Goal: Obtain resource: Obtain resource

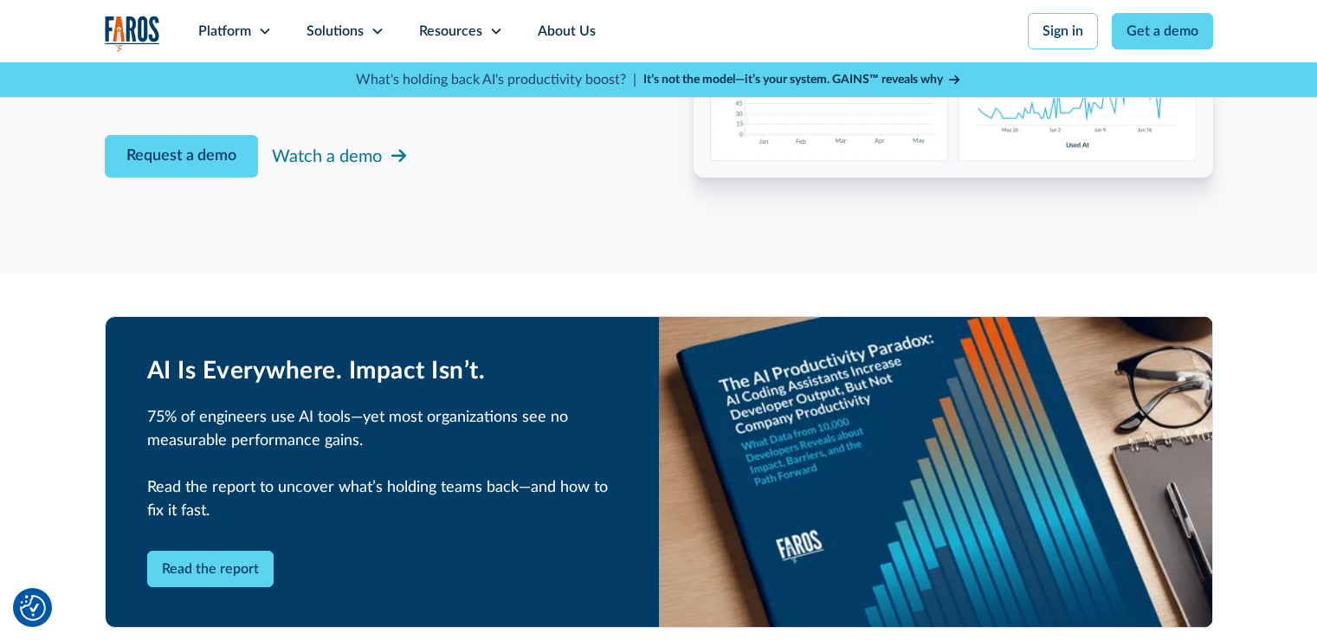
scroll to position [3204, 0]
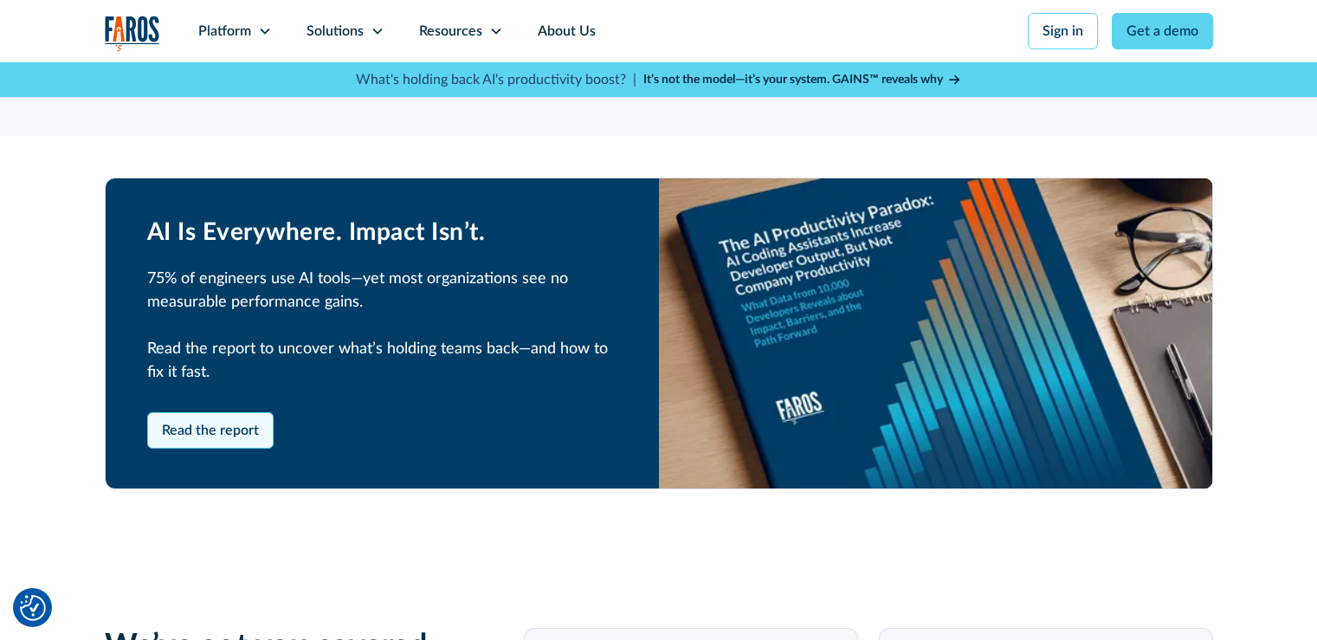
click at [177, 430] on link "Read the report" at bounding box center [210, 430] width 126 height 36
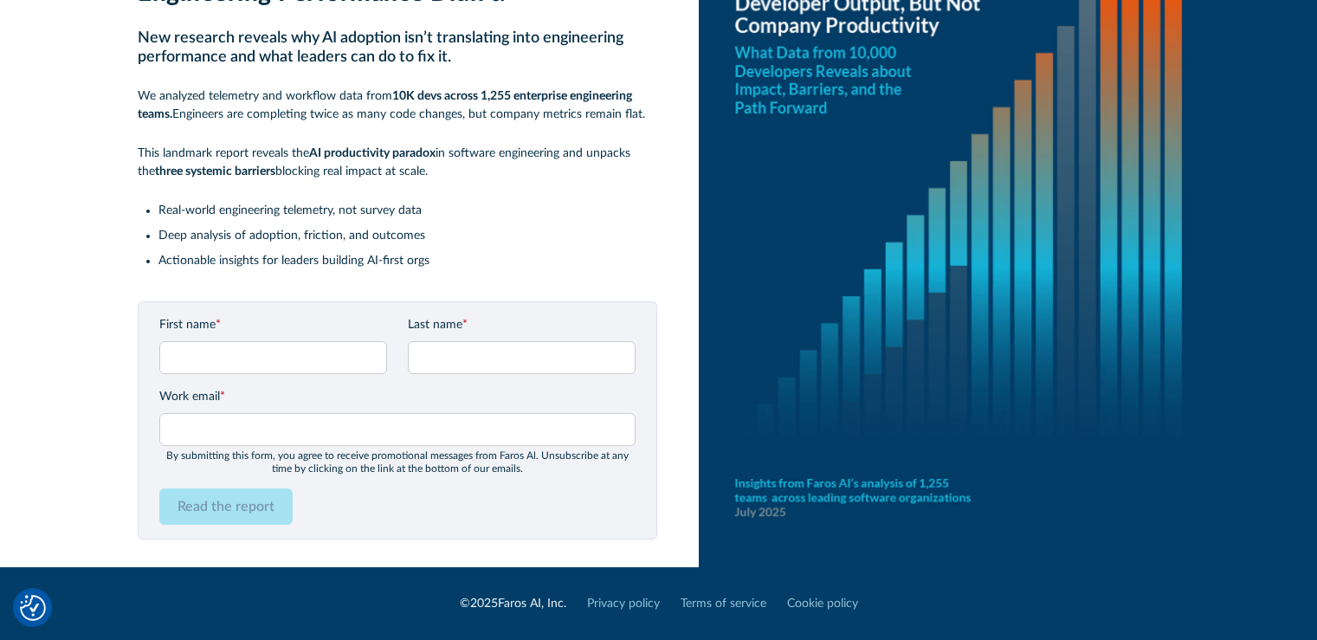
scroll to position [134, 0]
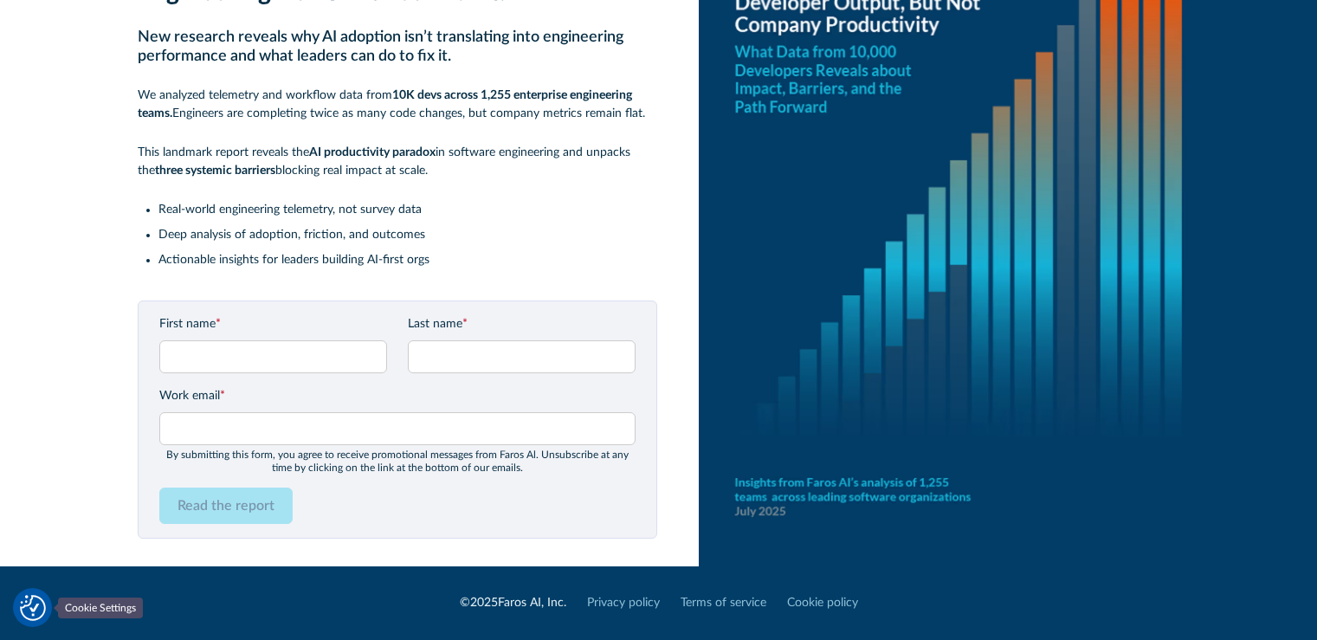
click at [40, 610] on img "Cookie Settings" at bounding box center [33, 608] width 26 height 26
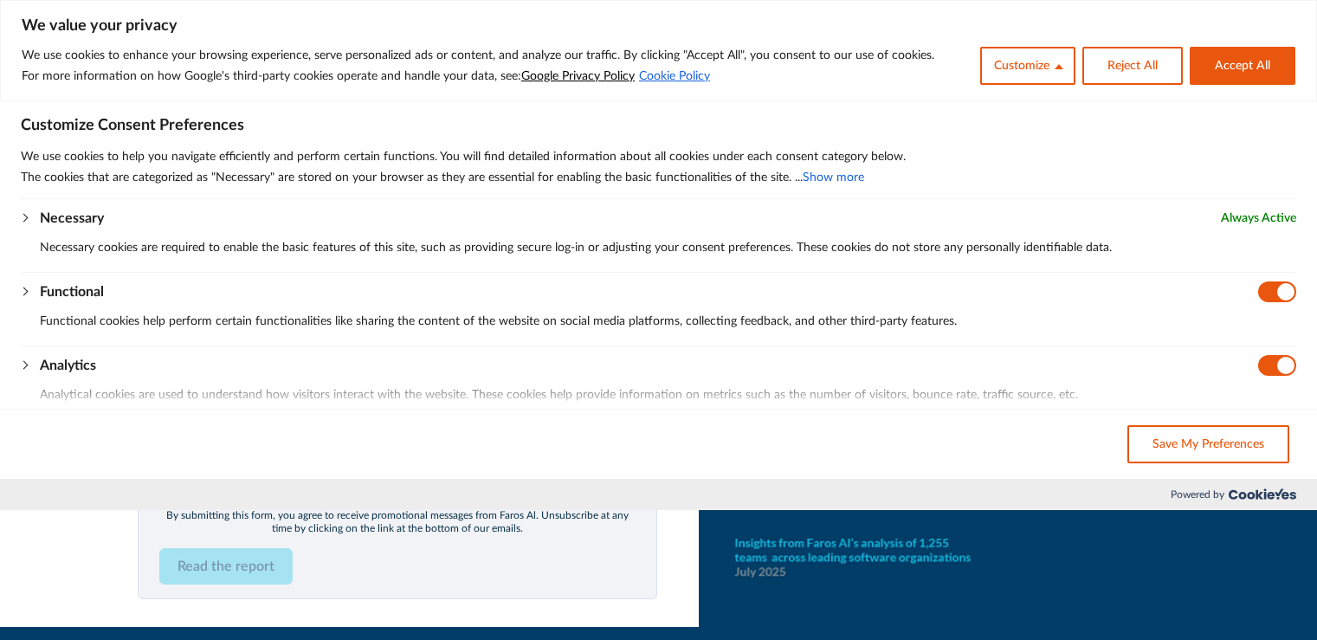
scroll to position [0, 0]
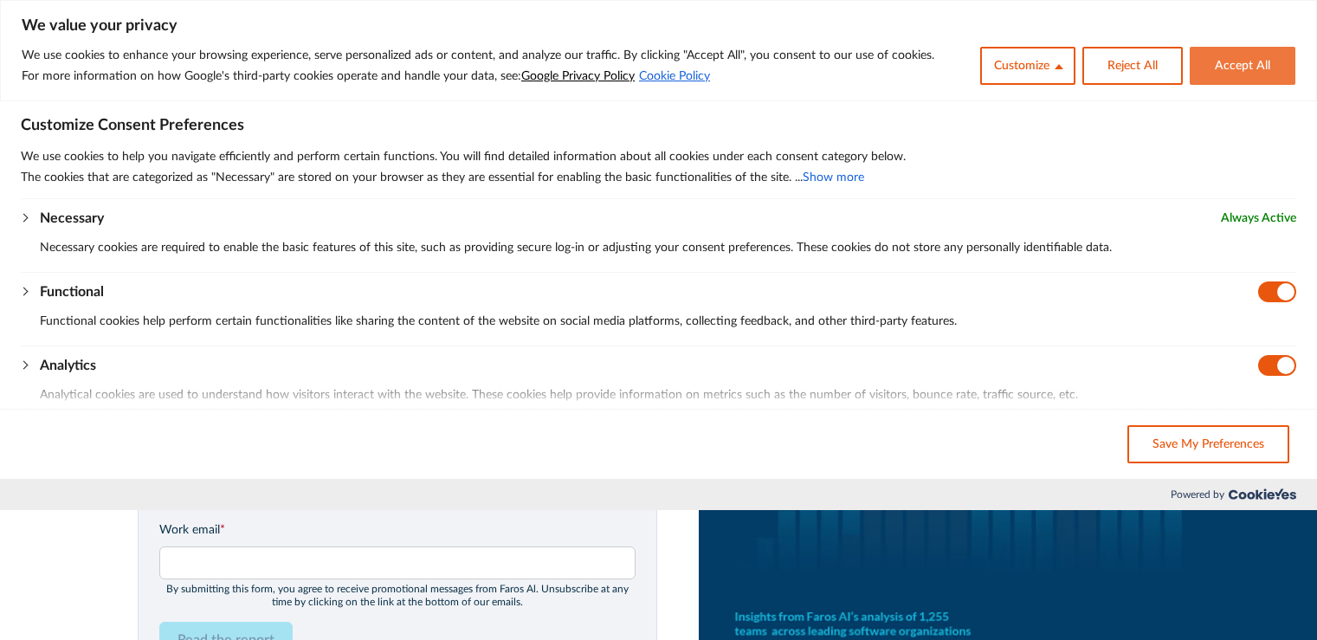
click at [1225, 72] on button "Accept All" at bounding box center [1243, 66] width 106 height 38
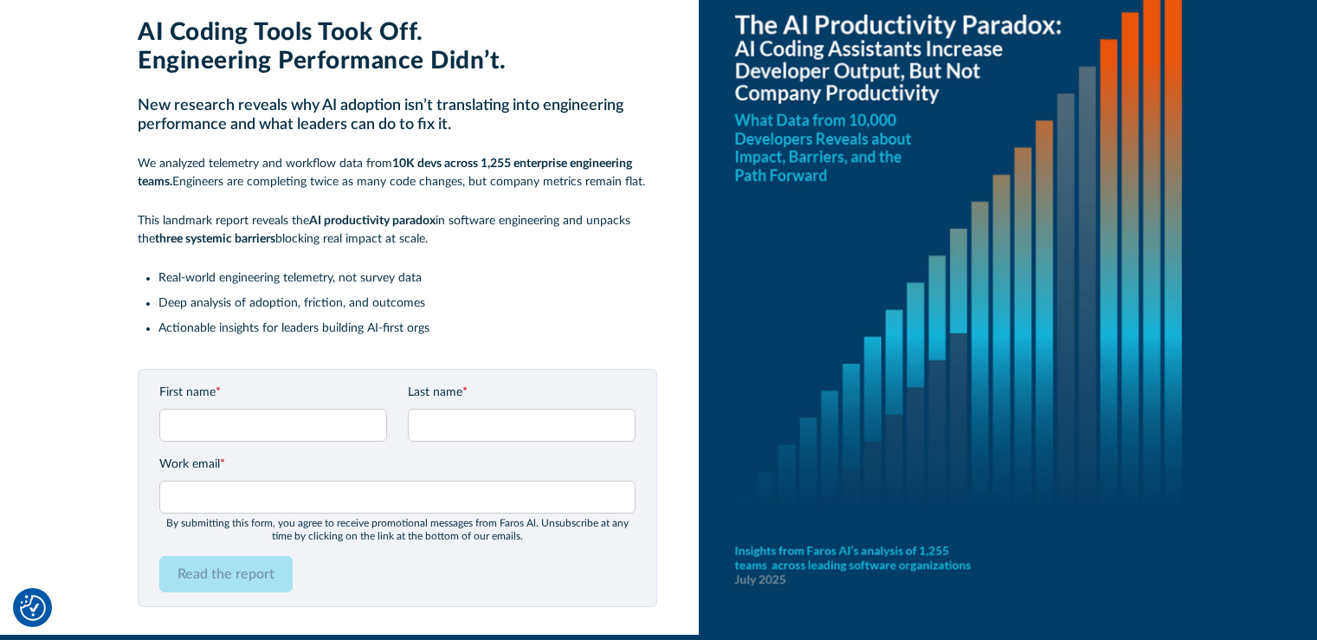
scroll to position [134, 0]
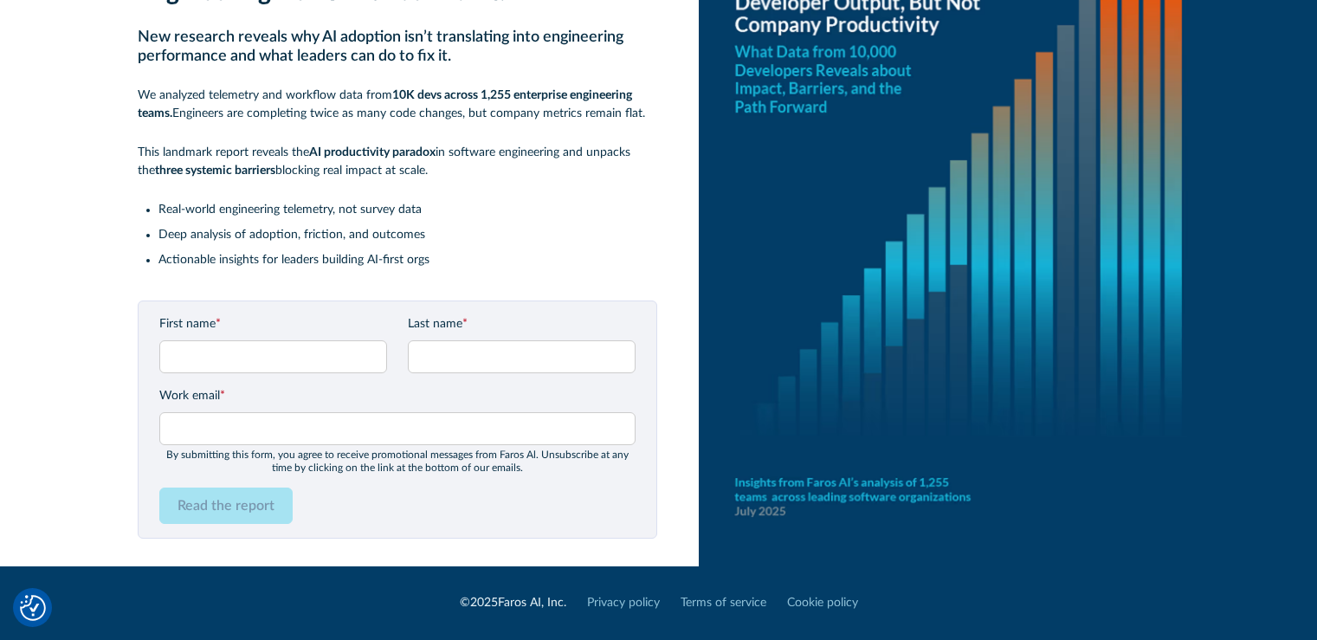
click at [556, 510] on div "Read the report" at bounding box center [397, 506] width 476 height 36
